Goal: Task Accomplishment & Management: Use online tool/utility

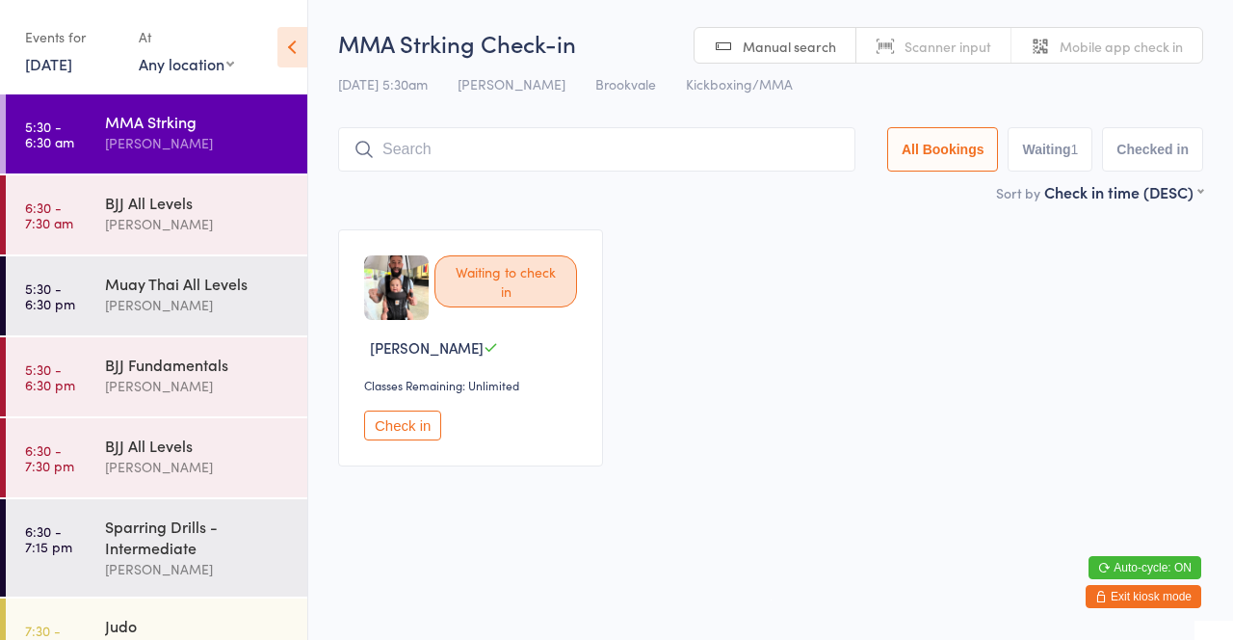
click at [436, 170] on input "search" at bounding box center [596, 149] width 517 height 44
click at [409, 143] on input "search" at bounding box center [596, 149] width 517 height 44
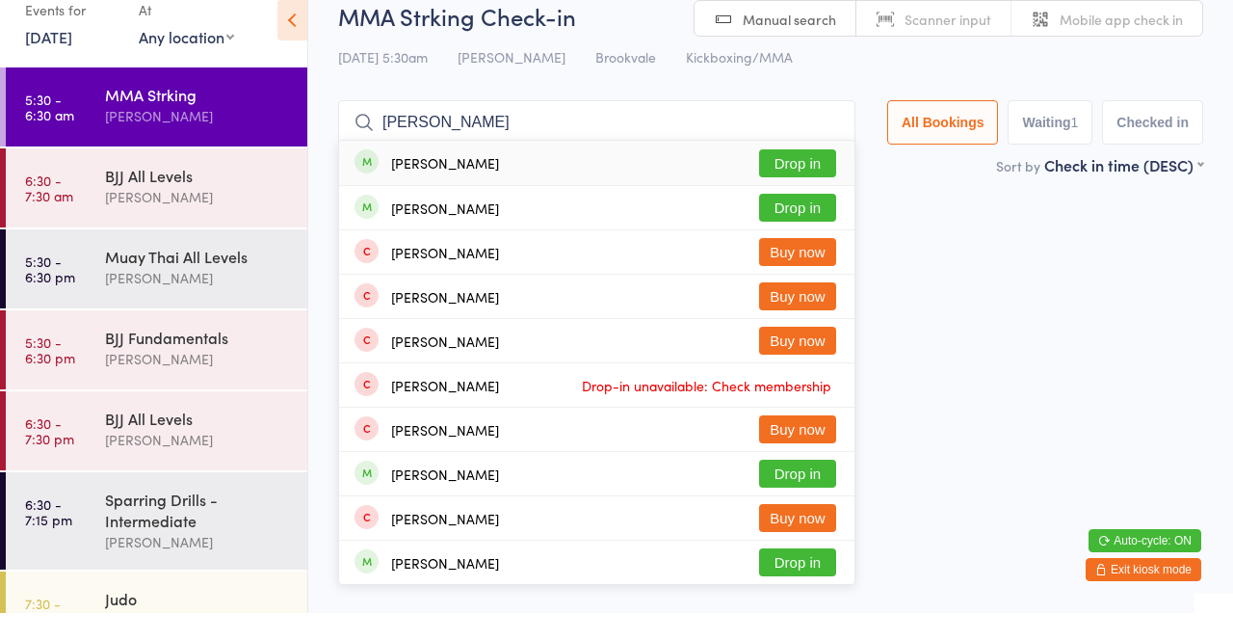
type input "[PERSON_NAME]"
click at [804, 195] on button "Drop in" at bounding box center [797, 190] width 77 height 28
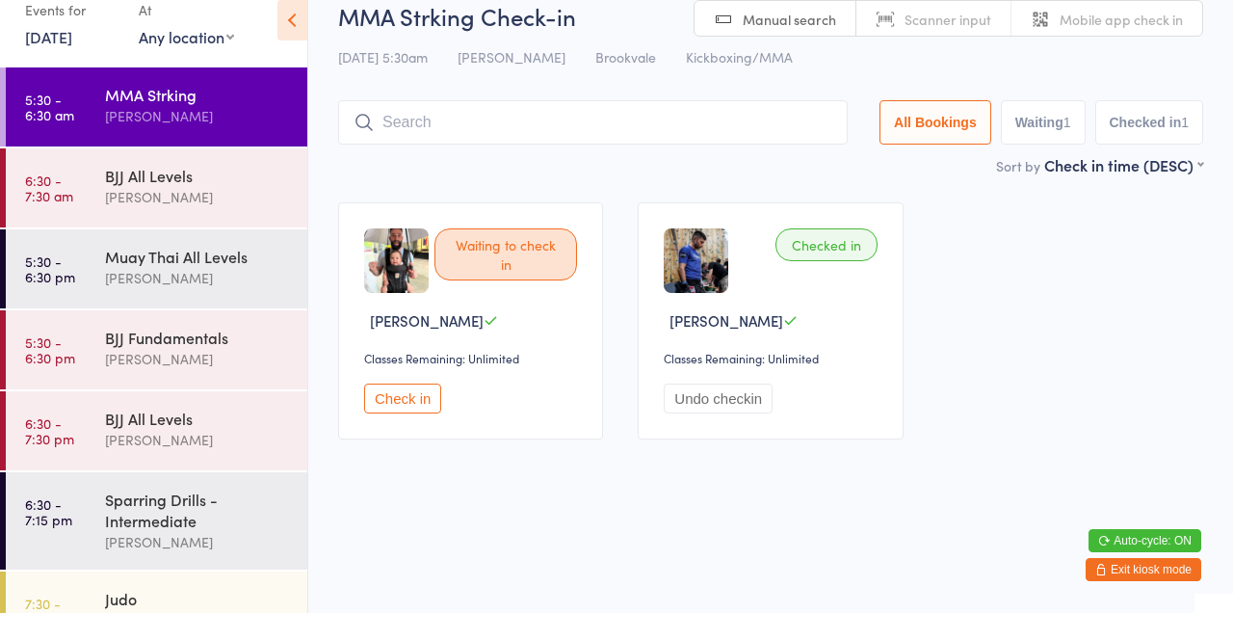
click at [174, 137] on div "[PERSON_NAME]" at bounding box center [198, 143] width 186 height 22
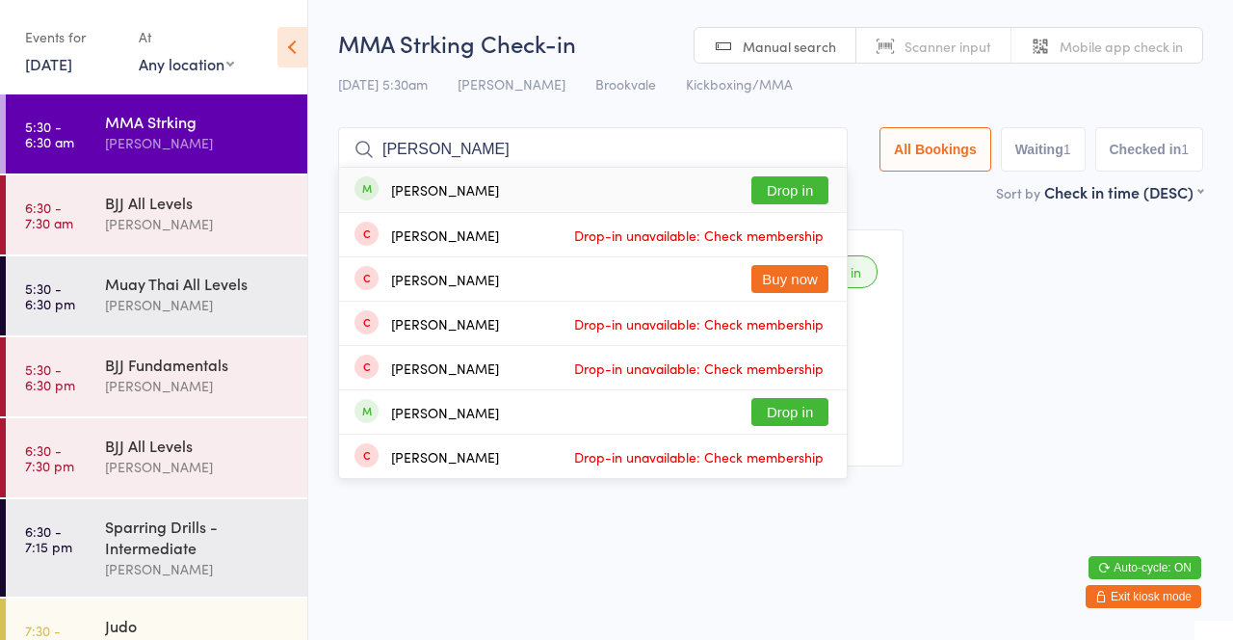
type input "[PERSON_NAME]"
click at [808, 196] on button "Drop in" at bounding box center [790, 190] width 77 height 28
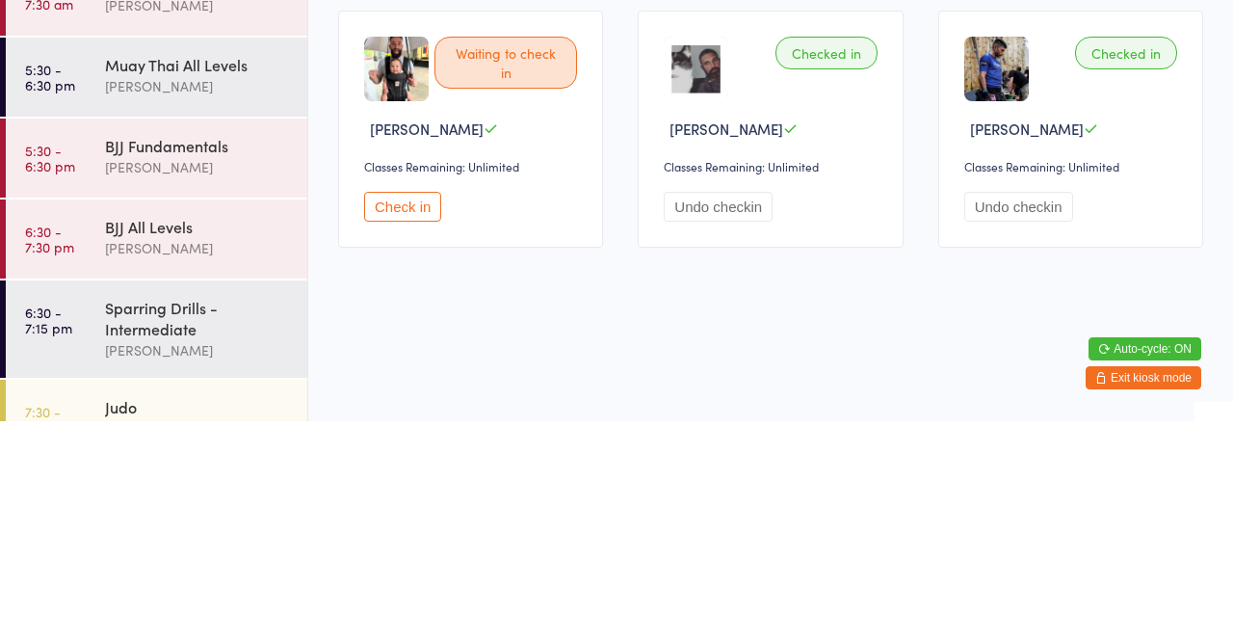
click at [401, 439] on button "Check in" at bounding box center [402, 425] width 77 height 30
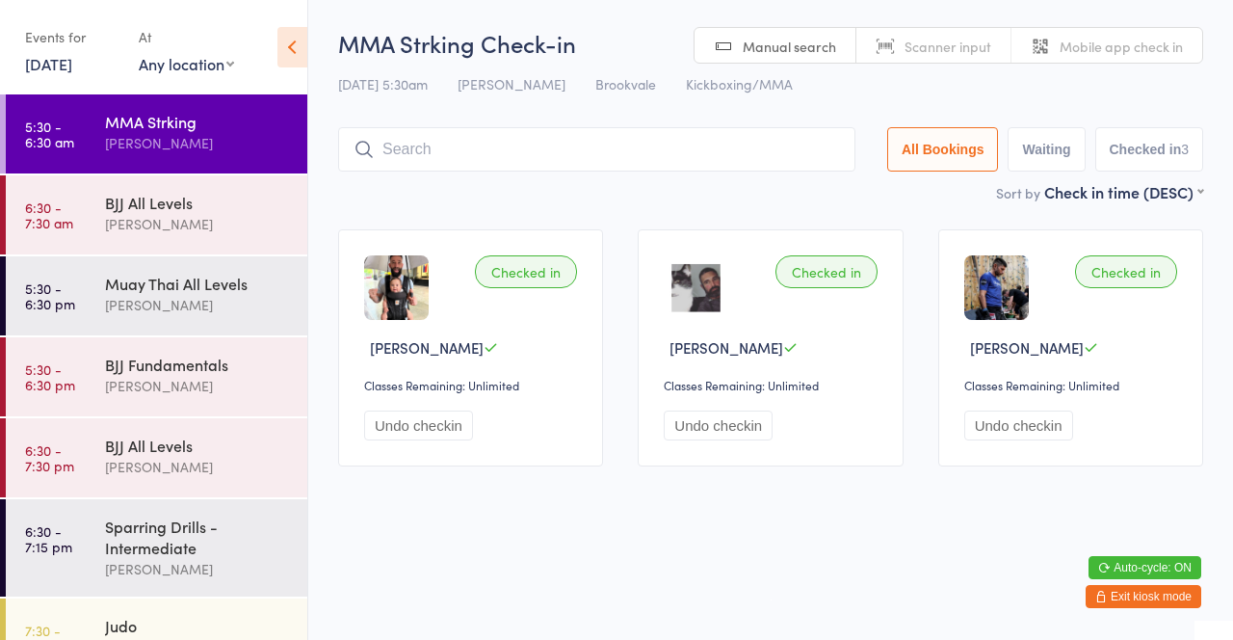
click at [658, 153] on input "search" at bounding box center [596, 149] width 517 height 44
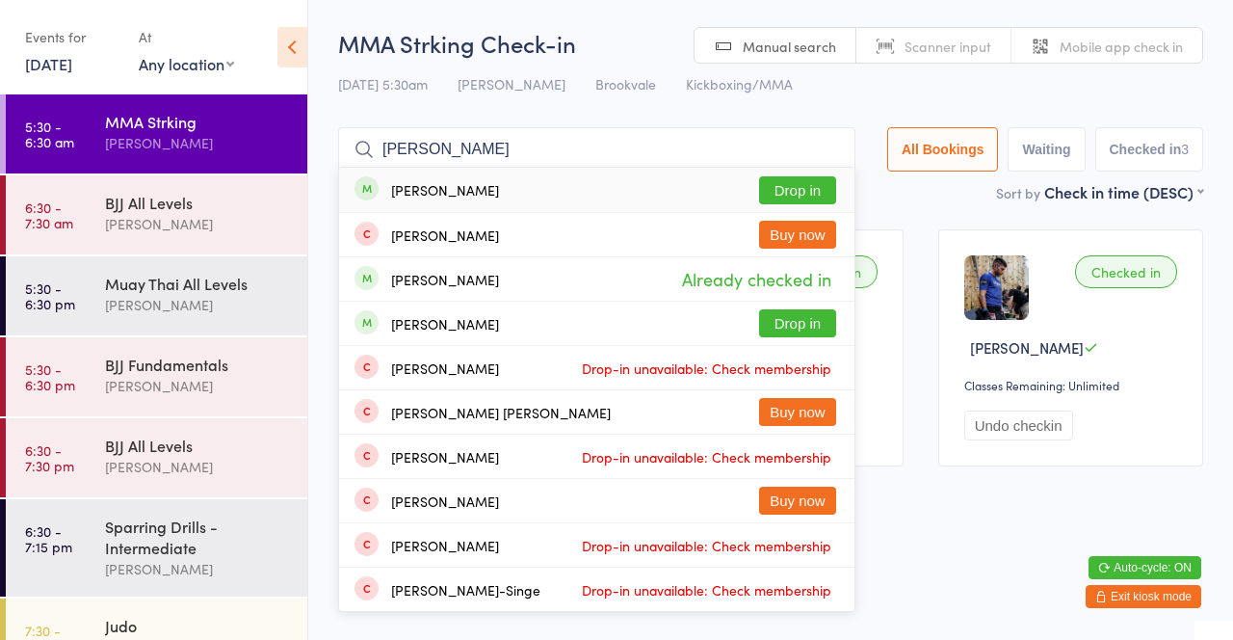
type input "[PERSON_NAME]"
click at [825, 193] on button "Drop in" at bounding box center [797, 190] width 77 height 28
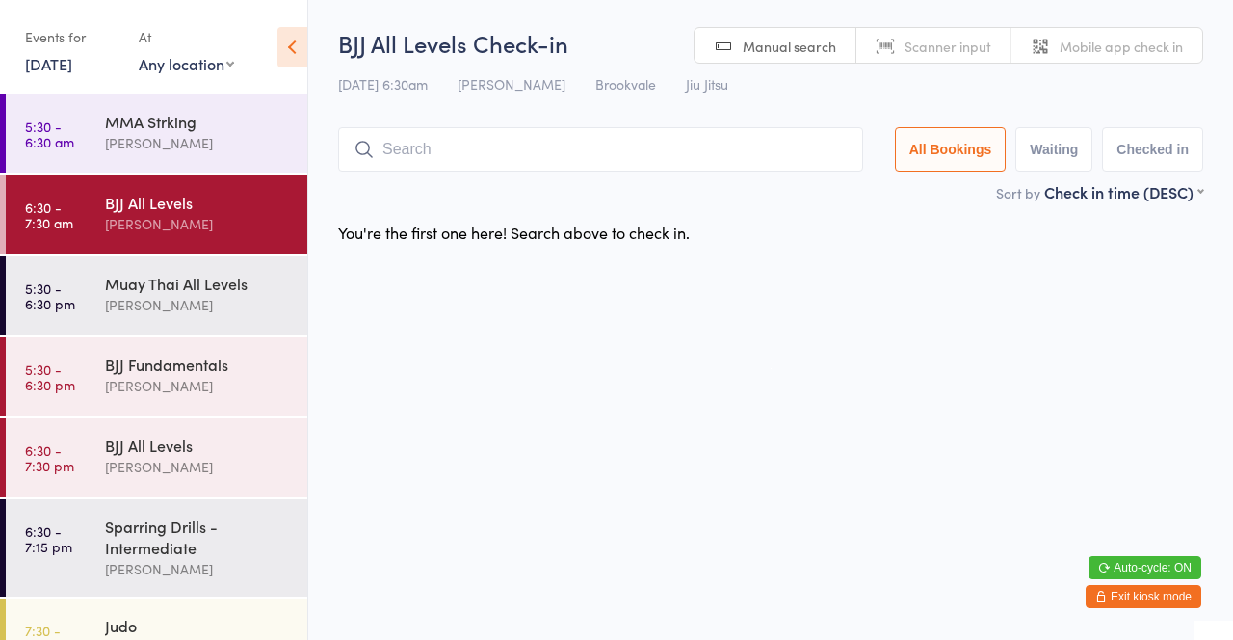
click at [100, 107] on link "5:30 - 6:30 am MMA Strking [PERSON_NAME]" at bounding box center [157, 133] width 302 height 79
